Goal: Information Seeking & Learning: Learn about a topic

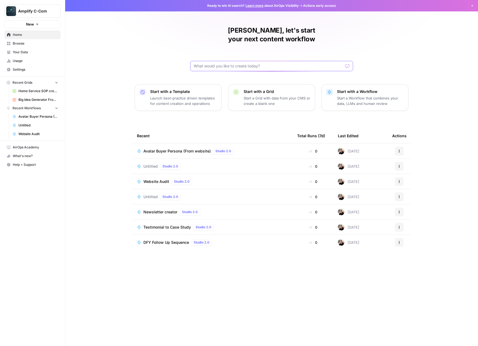
click at [227, 63] on input "text" at bounding box center [268, 65] width 149 height 5
type input "slo"
click button "Send" at bounding box center [347, 65] width 7 height 7
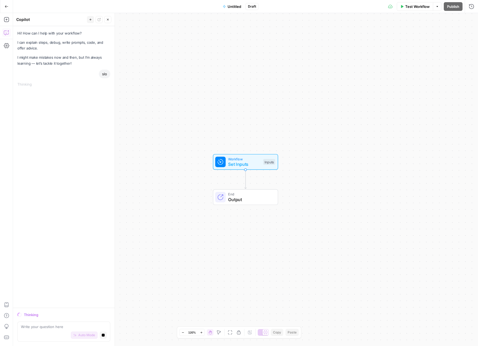
click at [8, 7] on icon "button" at bounding box center [7, 7] width 4 height 4
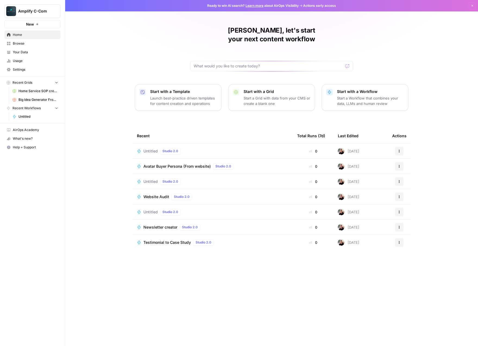
click at [18, 46] on span "Browse" at bounding box center [35, 43] width 45 height 5
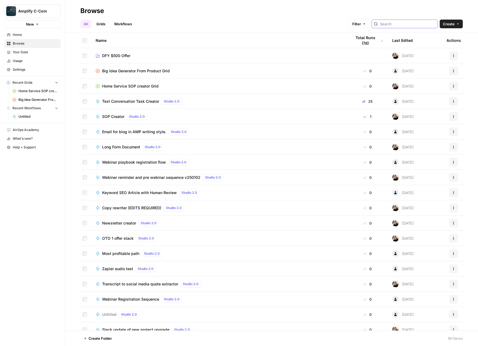
click at [401, 24] on input "search" at bounding box center [407, 23] width 55 height 5
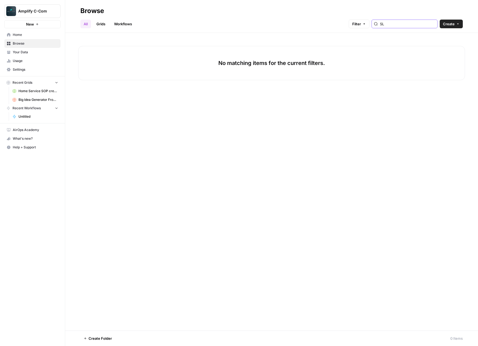
type input "S"
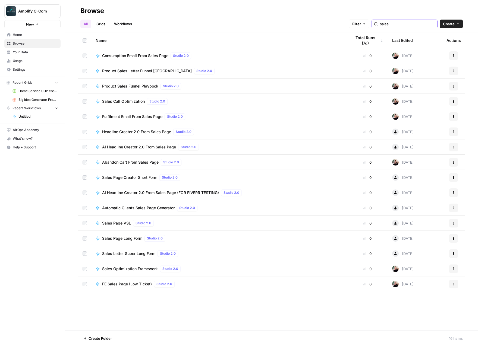
type input "sales"
click at [108, 285] on span "FE Sales Page (Low Ticket)" at bounding box center [127, 283] width 50 height 5
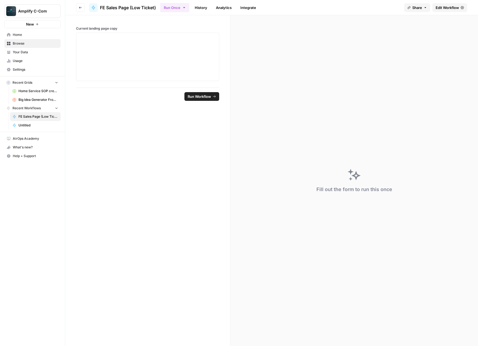
click at [207, 11] on link "History" at bounding box center [200, 7] width 19 height 9
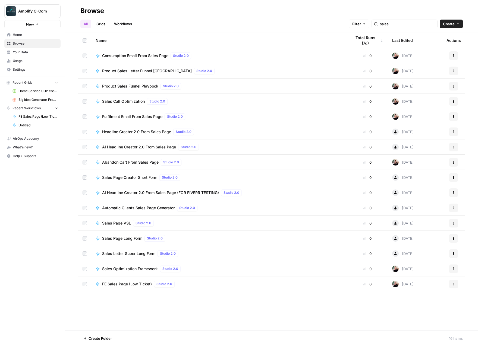
click at [115, 241] on span "Sales Page Long Form" at bounding box center [122, 237] width 40 height 5
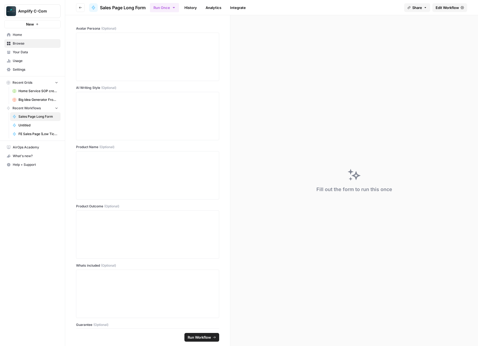
click at [190, 9] on link "History" at bounding box center [190, 7] width 19 height 9
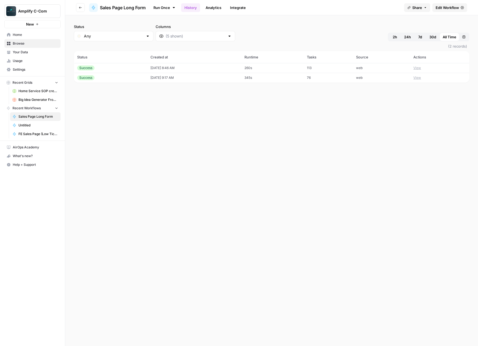
click at [33, 44] on span "Browse" at bounding box center [35, 43] width 45 height 5
